Goal: Check status

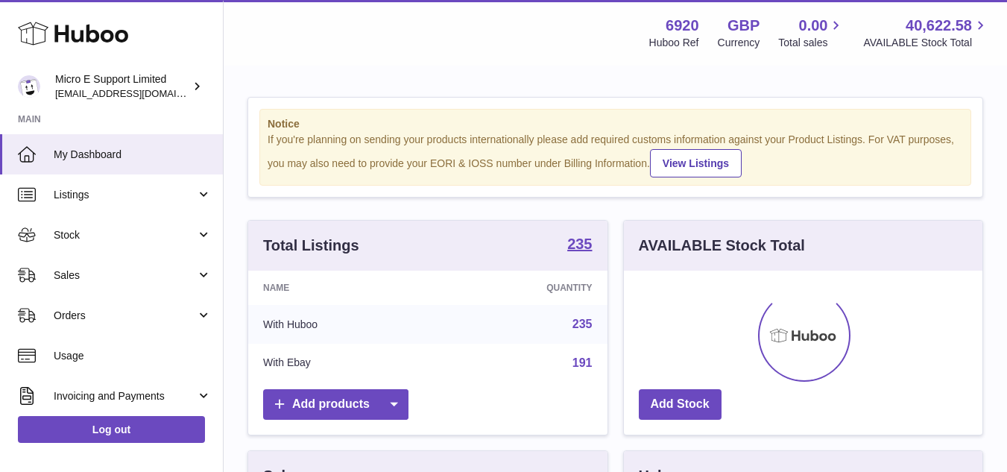
scroll to position [233, 358]
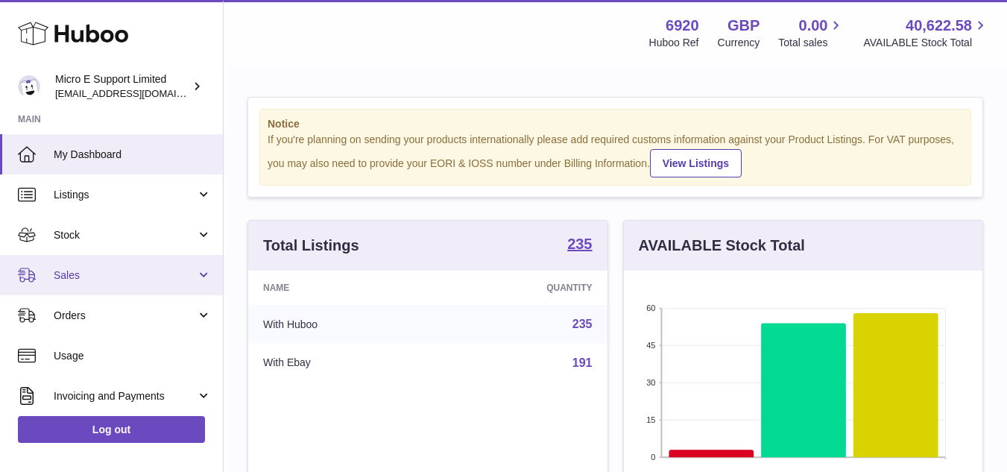
click at [162, 277] on span "Sales" at bounding box center [125, 275] width 142 height 14
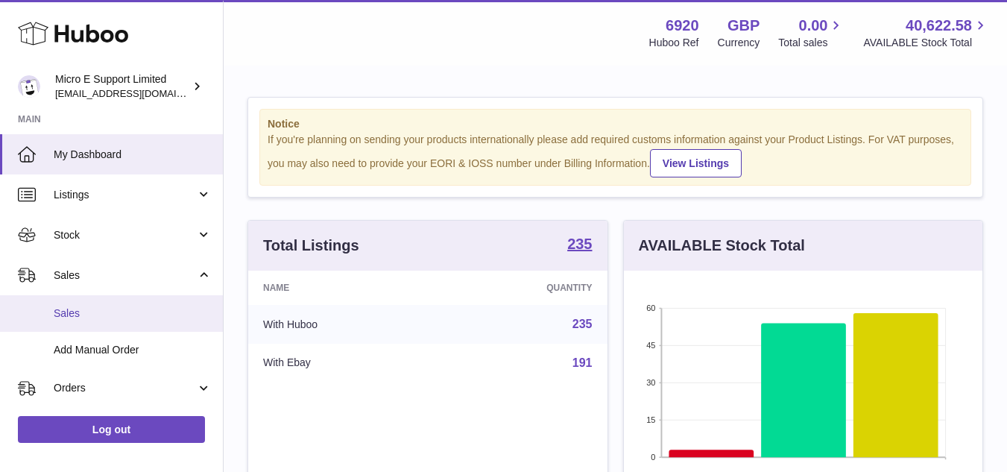
click at [108, 311] on span "Sales" at bounding box center [133, 313] width 158 height 14
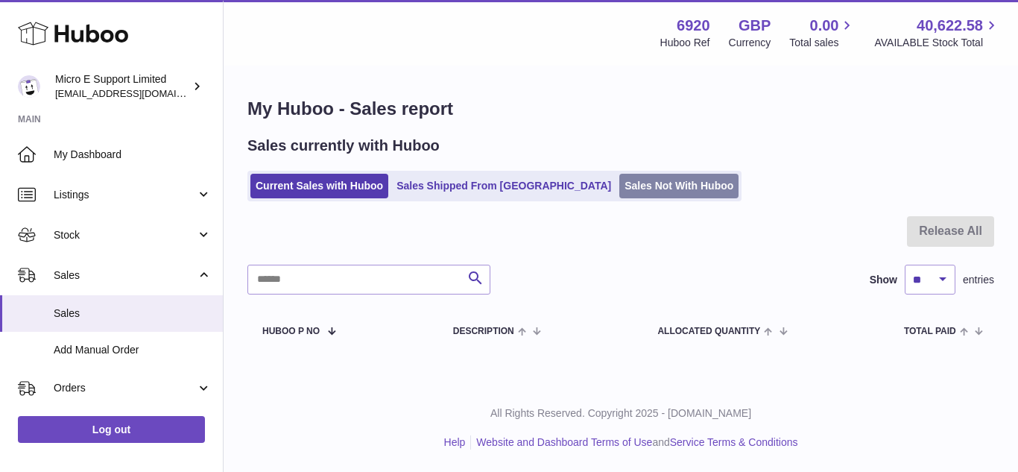
click at [619, 182] on link "Sales Not With Huboo" at bounding box center [678, 186] width 119 height 25
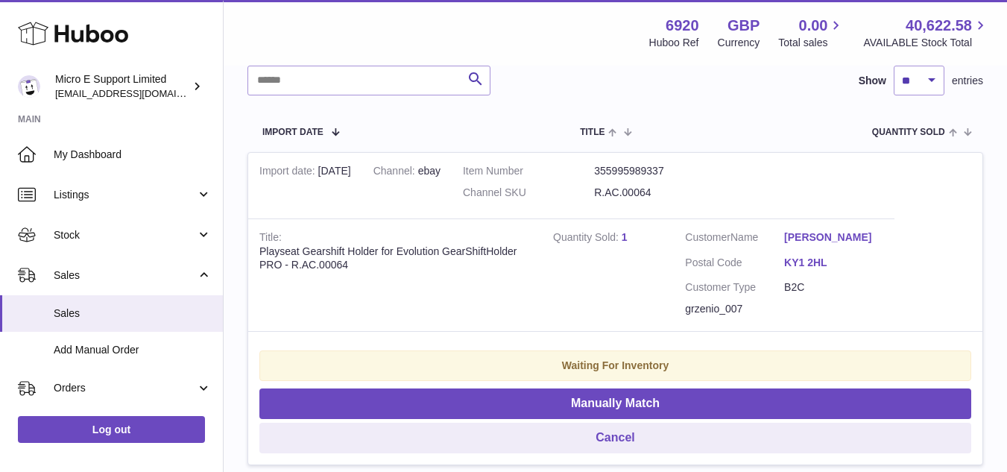
scroll to position [230, 0]
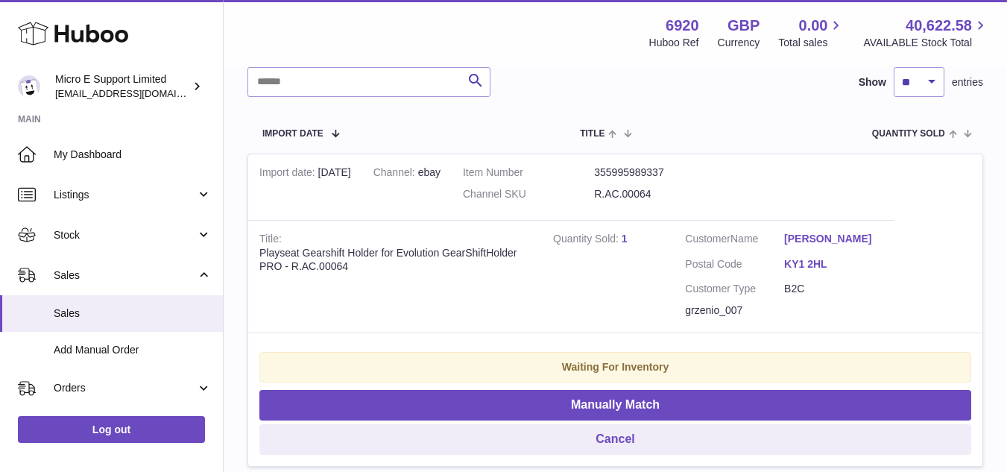
click at [644, 189] on dd "R.AC.00064" at bounding box center [659, 194] width 131 height 14
copy tr "R.AC.00064"
